Goal: Task Accomplishment & Management: Manage account settings

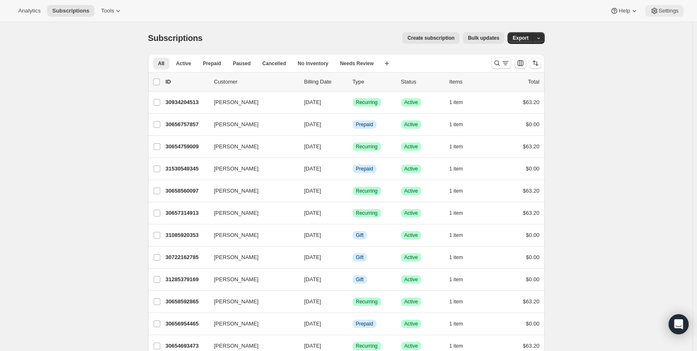
click at [672, 10] on span "Settings" at bounding box center [669, 11] width 20 height 7
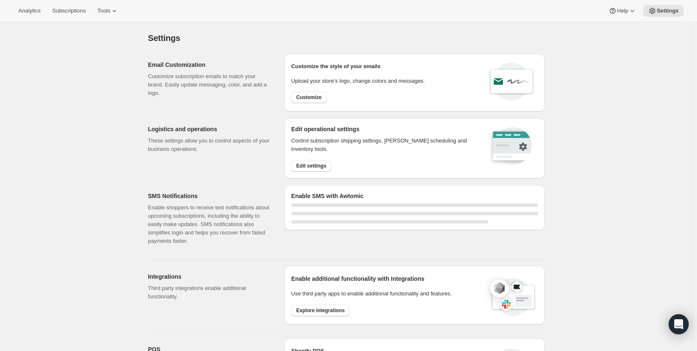
scroll to position [209, 0]
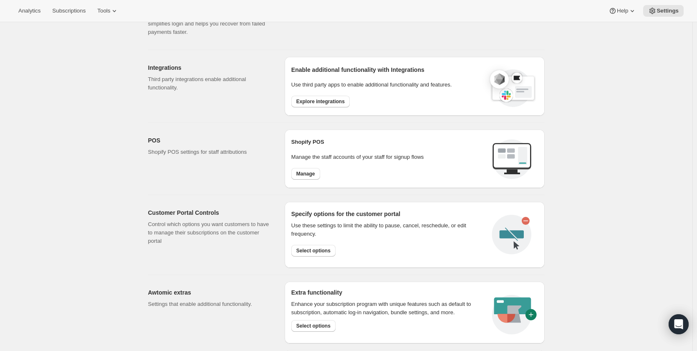
select select "22:00"
select select "09:00"
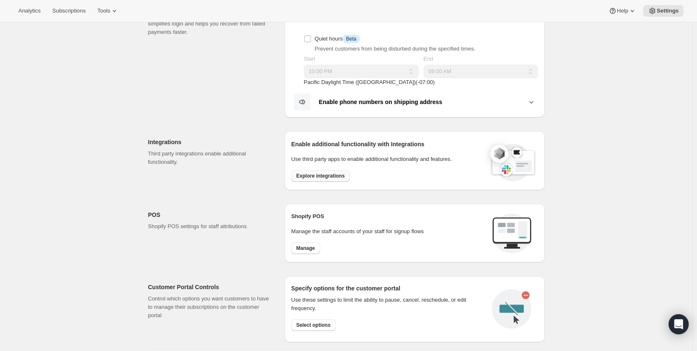
click at [322, 179] on button "Explore integrations" at bounding box center [320, 176] width 58 height 12
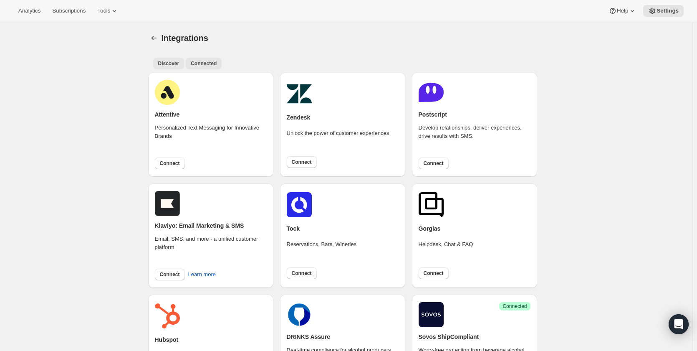
click at [210, 65] on span "Connected" at bounding box center [204, 63] width 26 height 7
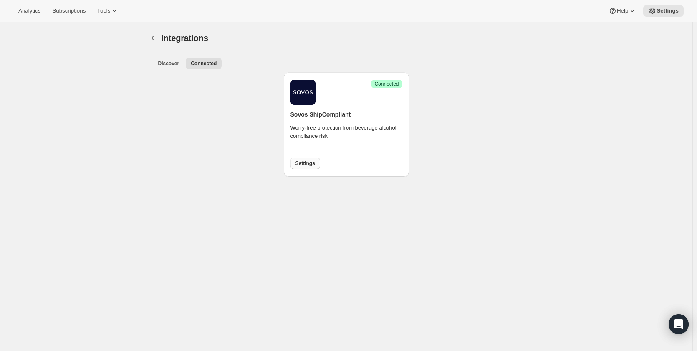
click at [309, 166] on span "Settings" at bounding box center [306, 163] width 20 height 7
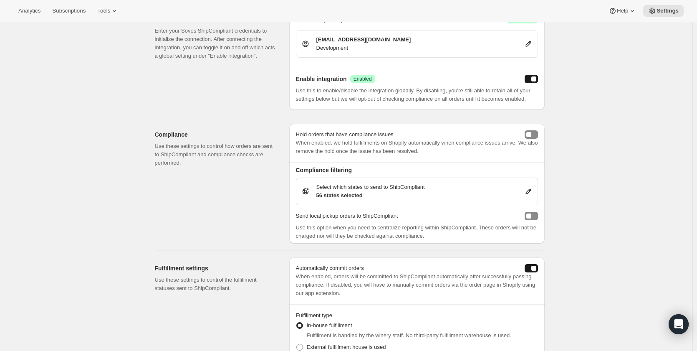
scroll to position [111, 0]
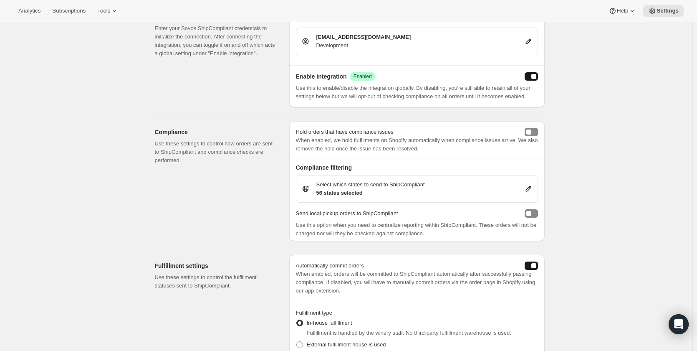
click at [531, 188] on icon at bounding box center [528, 189] width 8 height 8
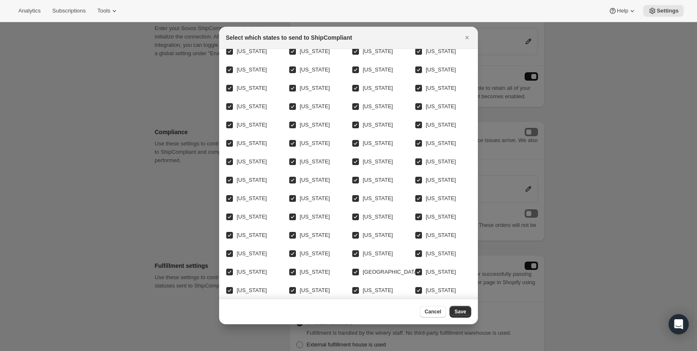
scroll to position [0, 0]
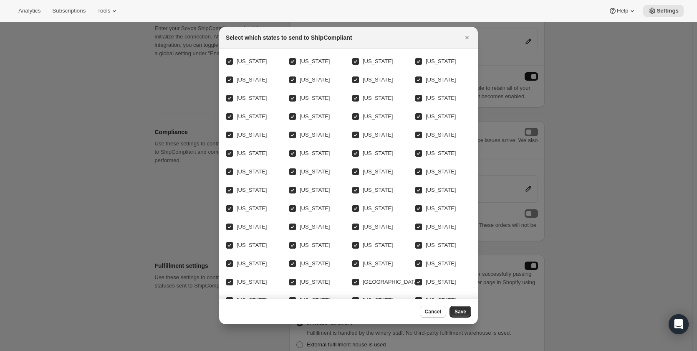
click at [593, 122] on div at bounding box center [348, 175] width 697 height 351
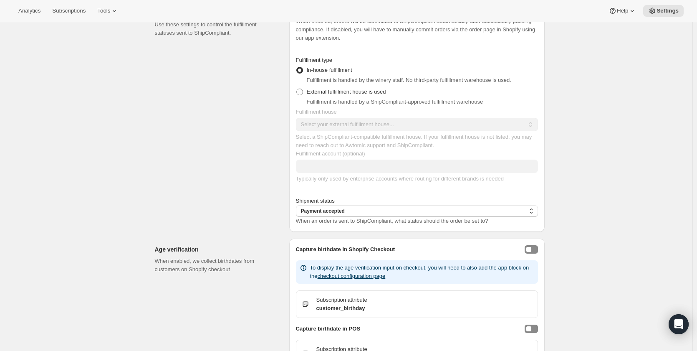
scroll to position [368, 0]
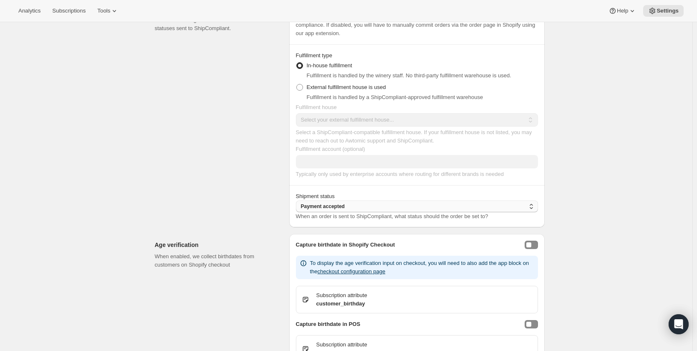
click at [473, 208] on button "Payment accepted" at bounding box center [417, 206] width 242 height 12
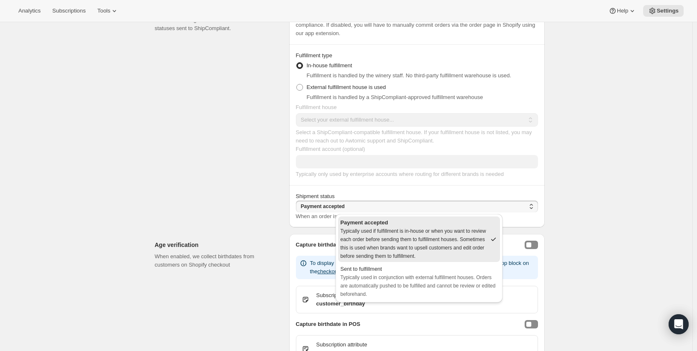
click at [607, 147] on div "Sovos ShipCompliant. This page is ready Sovos ShipCompliant Help Integration re…" at bounding box center [346, 64] width 693 height 820
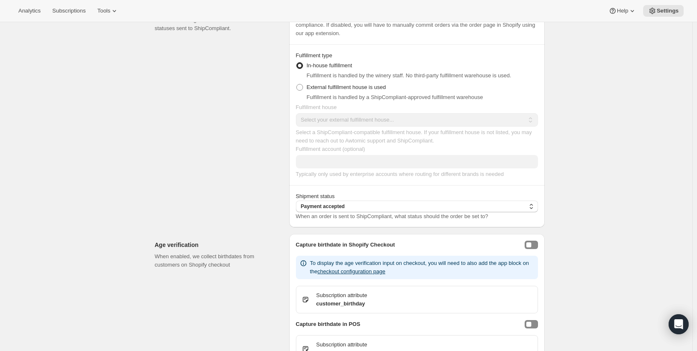
click at [607, 147] on div "Sovos ShipCompliant. This page is ready Sovos ShipCompliant Help Integration re…" at bounding box center [346, 64] width 693 height 820
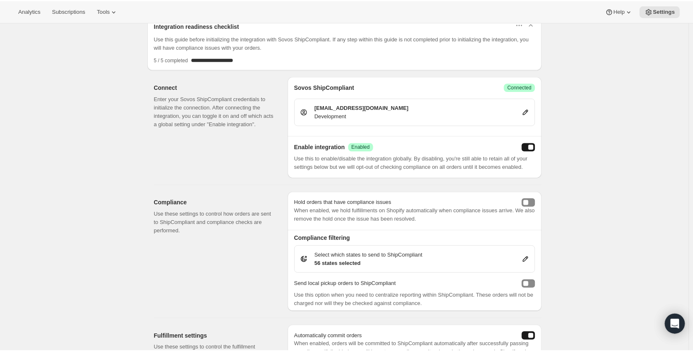
scroll to position [0, 0]
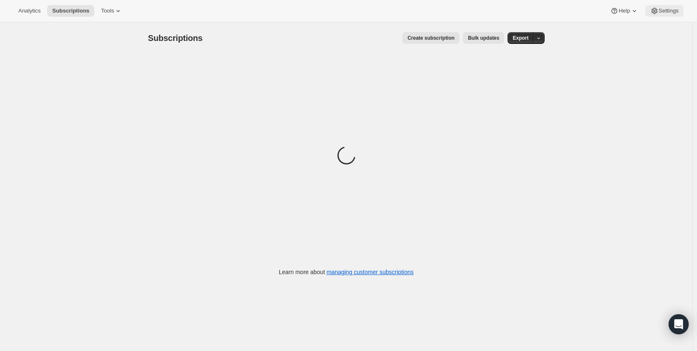
click at [667, 11] on span "Settings" at bounding box center [669, 11] width 20 height 7
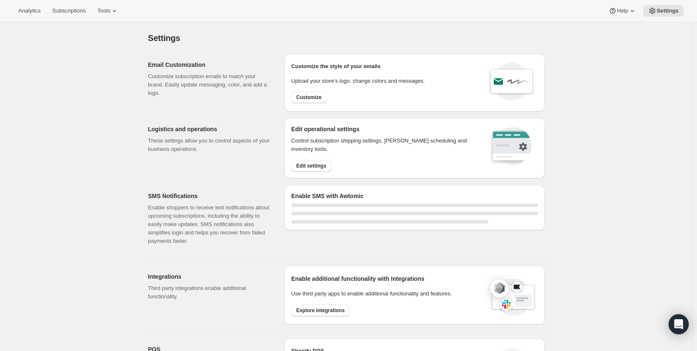
select select "22:00"
select select "09:00"
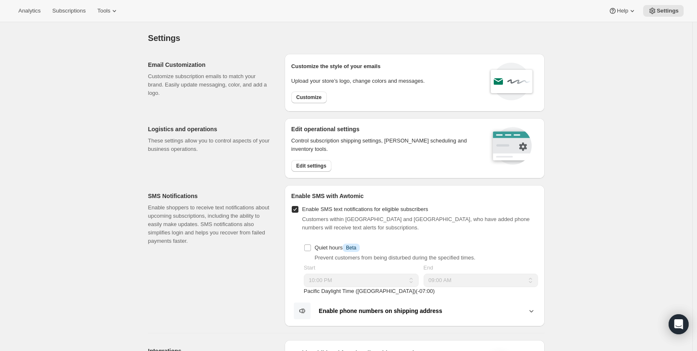
scroll to position [209, 0]
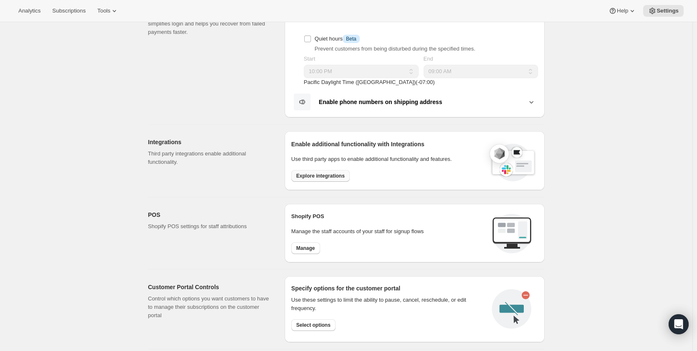
click at [332, 179] on button "Explore integrations" at bounding box center [320, 176] width 58 height 12
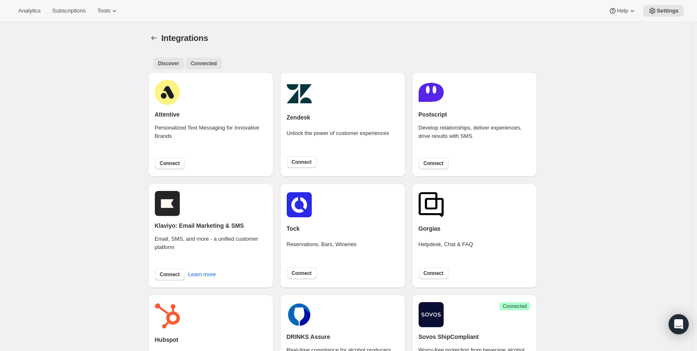
click at [205, 63] on span "Connected" at bounding box center [204, 63] width 26 height 7
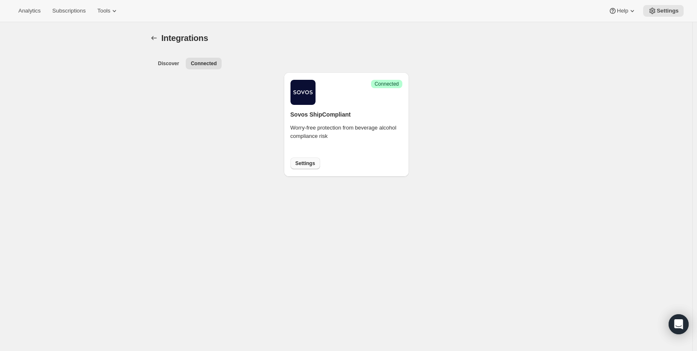
click at [306, 162] on span "Settings" at bounding box center [306, 163] width 20 height 7
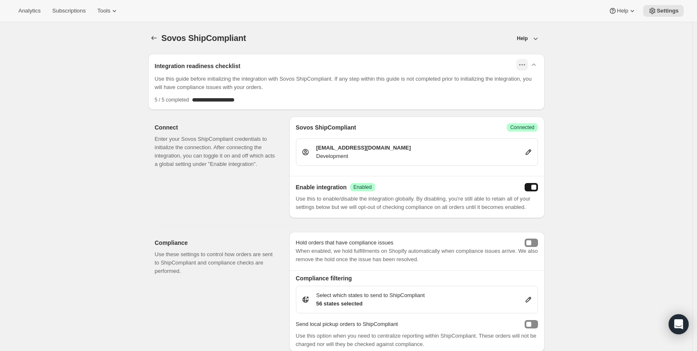
click at [524, 64] on icon "button" at bounding box center [522, 65] width 8 height 8
click at [536, 63] on icon "button" at bounding box center [534, 65] width 8 height 8
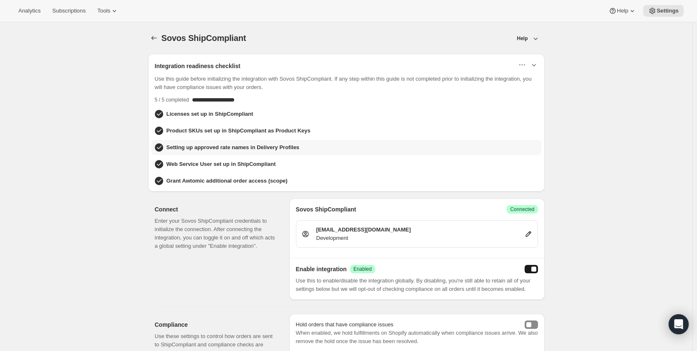
click at [240, 146] on h3 "Setting up approved rate names in Delivery Profiles" at bounding box center [233, 147] width 133 height 8
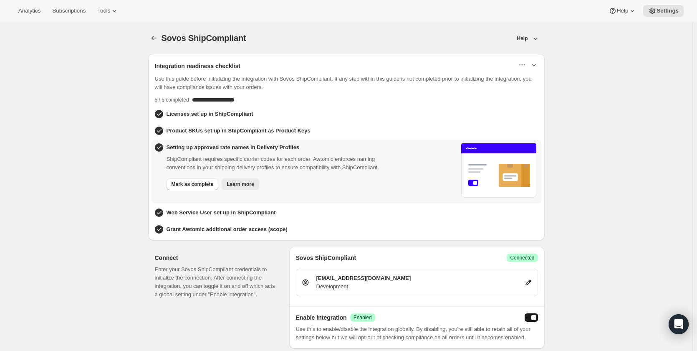
click at [240, 182] on span "Learn more" at bounding box center [240, 184] width 27 height 7
